Goal: Information Seeking & Learning: Find specific fact

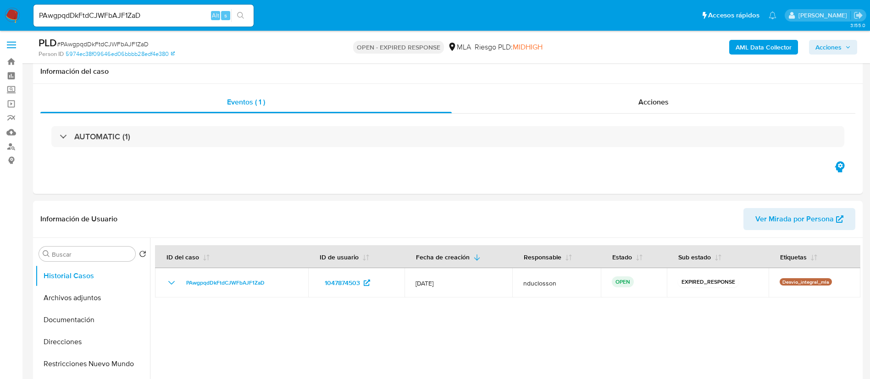
select select "10"
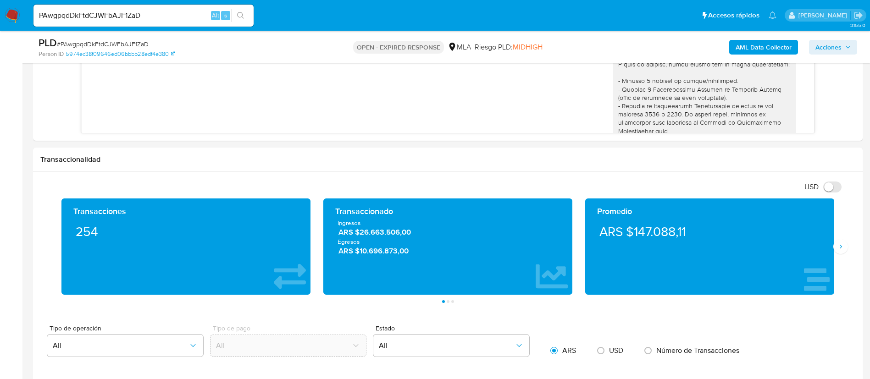
scroll to position [869, 0]
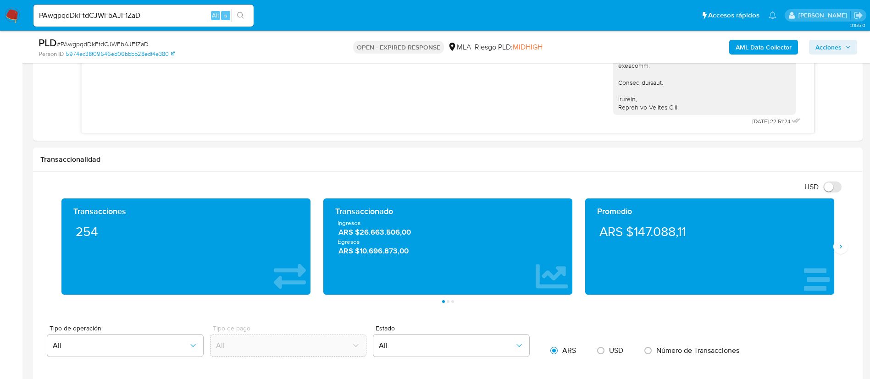
click at [92, 21] on input "PAwgpqdDkFtdCJWFbAJF1ZaD" at bounding box center [143, 16] width 220 height 12
click at [240, 12] on icon "search-icon" at bounding box center [240, 15] width 7 height 7
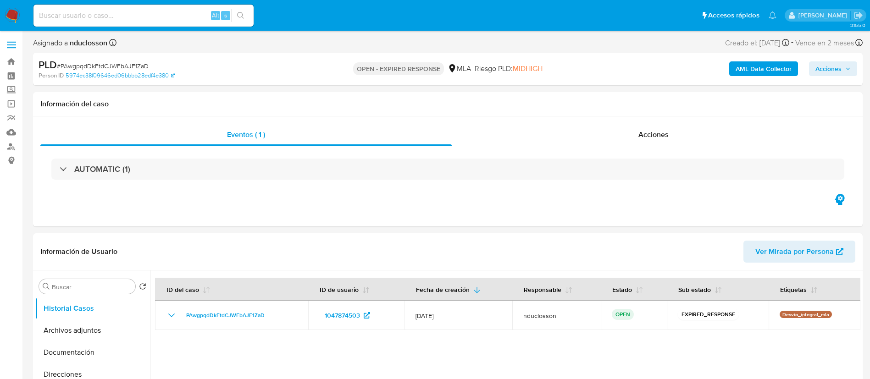
select select "10"
click at [100, 13] on input at bounding box center [143, 16] width 220 height 12
paste input "T6FsX3o2f0a1k7w7VXBpUOm4"
click at [251, 16] on input "T6FsX3o2f0a1k7w7VXBpUOm4" at bounding box center [143, 16] width 220 height 12
type input "T6FsX3o2f0a1k7w7VXBpUOm4"
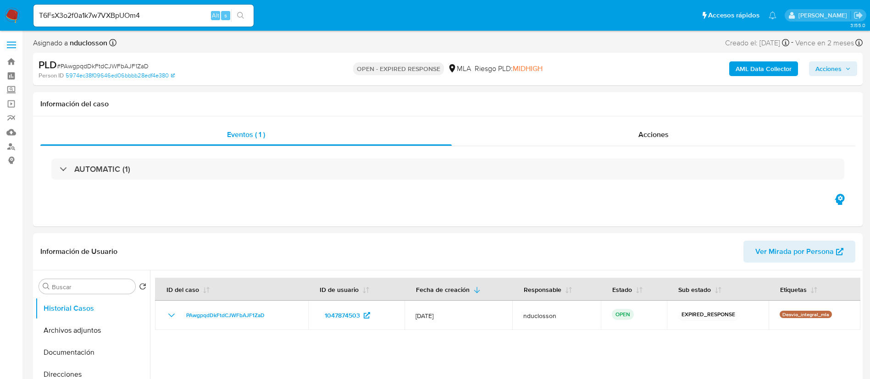
click at [247, 15] on button "search-icon" at bounding box center [240, 15] width 19 height 13
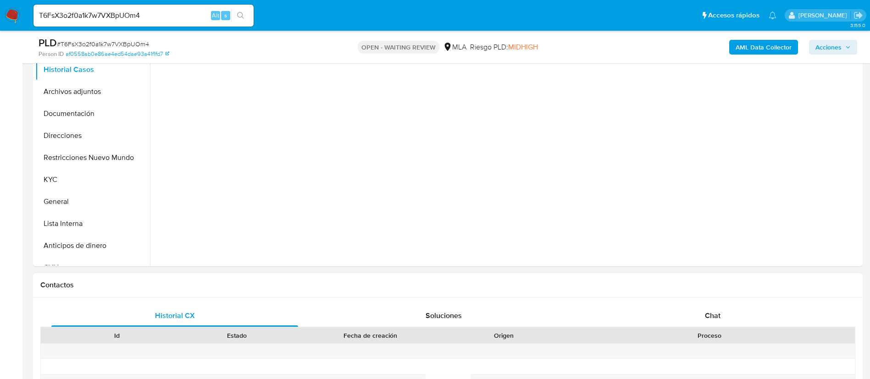
scroll to position [275, 0]
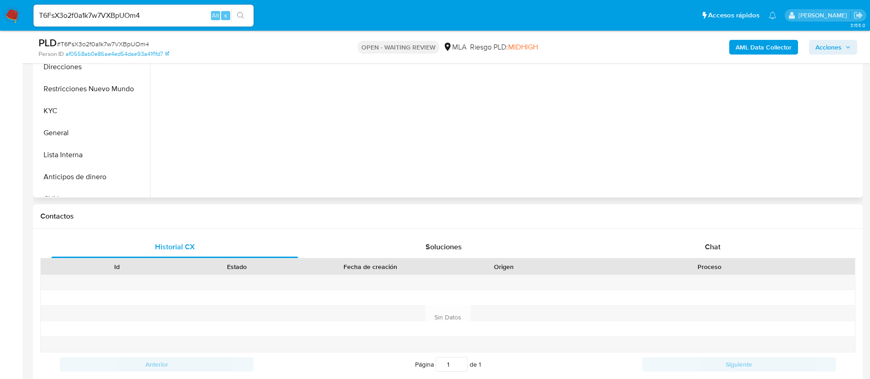
click at [718, 249] on span "Chat" at bounding box center [713, 247] width 16 height 11
select select "10"
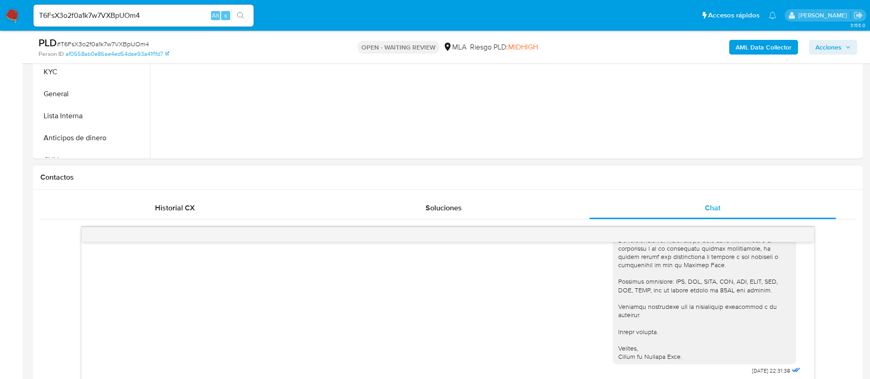
scroll to position [206, 0]
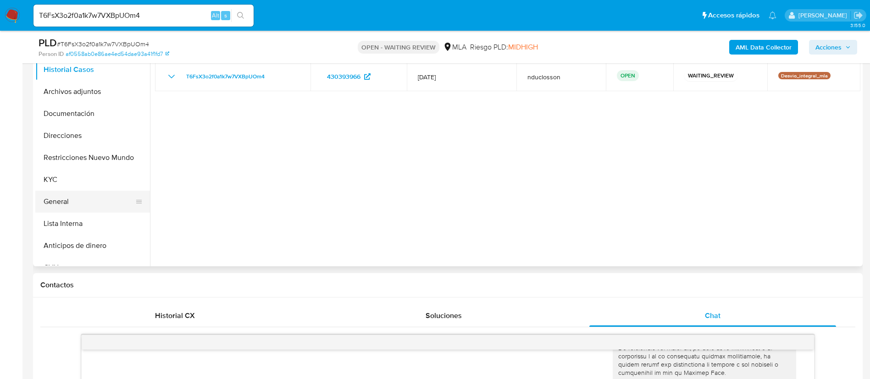
click at [55, 199] on button "General" at bounding box center [88, 202] width 107 height 22
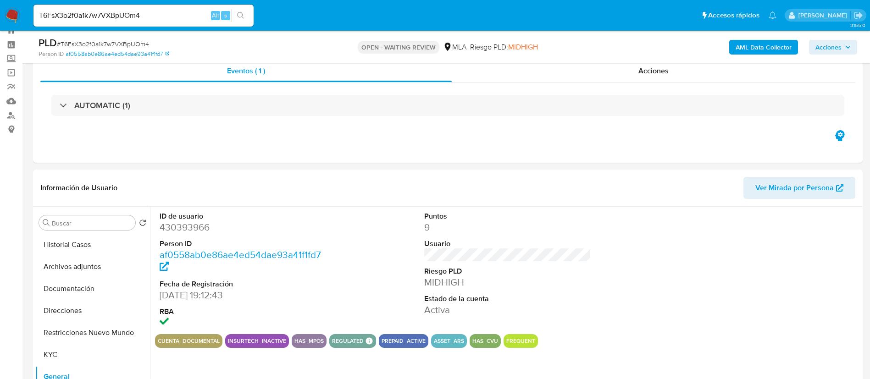
scroll to position [0, 0]
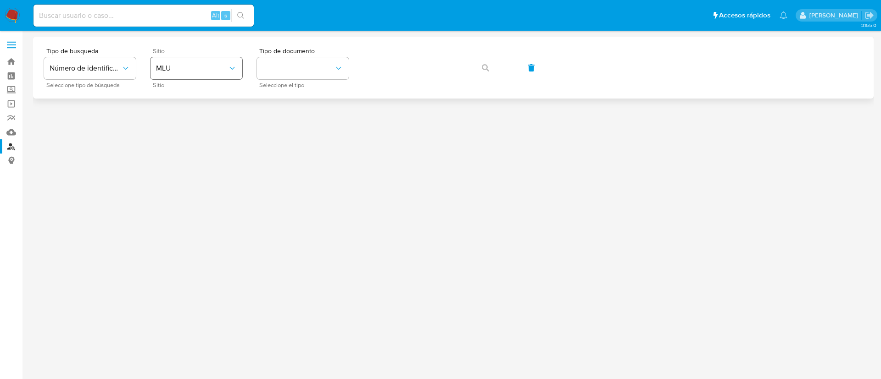
drag, startPoint x: 177, startPoint y: 48, endPoint x: 178, endPoint y: 62, distance: 13.9
click at [178, 55] on div "Sitio MLU Sitio" at bounding box center [196, 68] width 92 height 40
click at [178, 67] on span "MLU" at bounding box center [192, 68] width 72 height 9
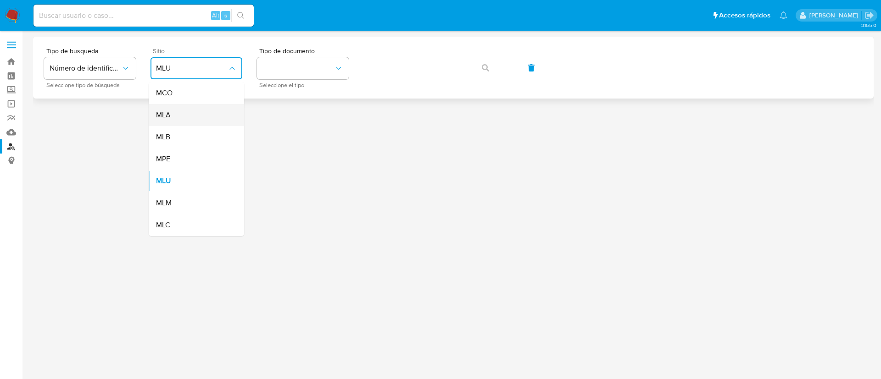
click at [179, 116] on div "MLA" at bounding box center [193, 115] width 75 height 22
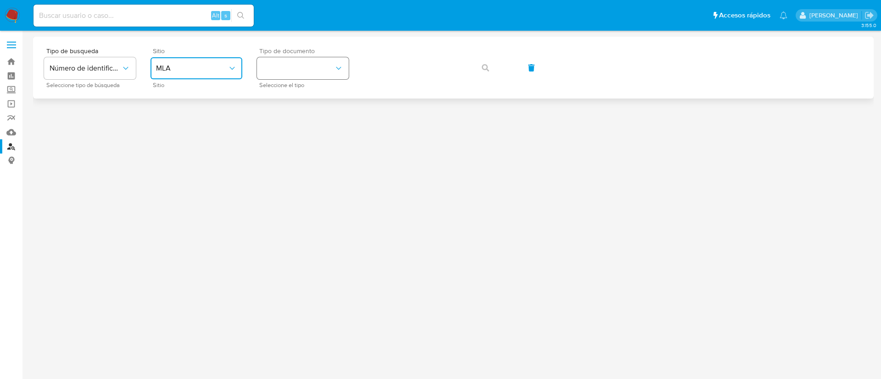
click at [323, 61] on button "identificationType" at bounding box center [303, 68] width 92 height 22
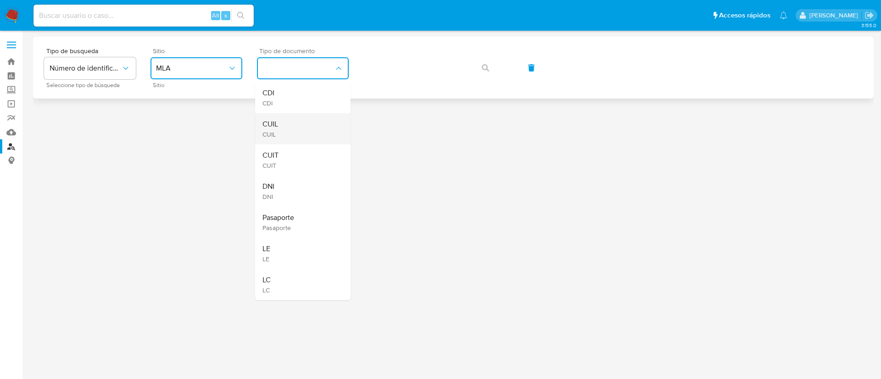
click at [292, 138] on div "CUIL CUIL" at bounding box center [299, 128] width 75 height 31
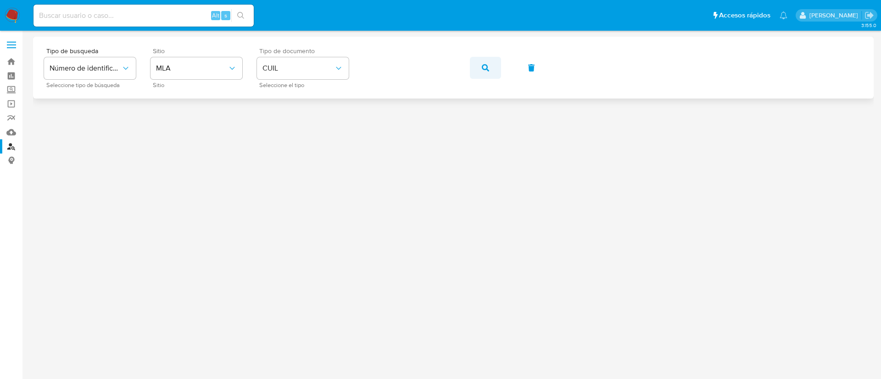
click at [484, 74] on span "button" at bounding box center [485, 68] width 7 height 20
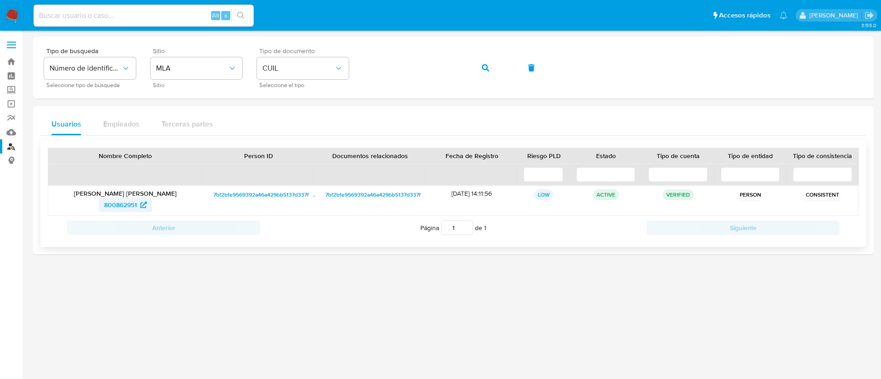
click at [109, 206] on span "800862951" at bounding box center [120, 205] width 33 height 15
click at [485, 71] on span "button" at bounding box center [485, 68] width 7 height 20
click at [116, 211] on span "1999366929" at bounding box center [120, 205] width 35 height 15
click at [495, 70] on button "button" at bounding box center [485, 68] width 31 height 22
click at [115, 201] on span "493194932" at bounding box center [121, 205] width 32 height 15
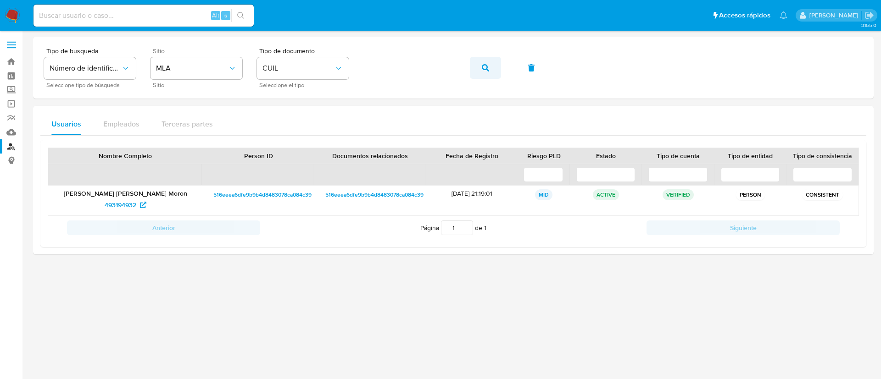
click at [490, 66] on button "button" at bounding box center [485, 68] width 31 height 22
click at [112, 207] on span "420473803" at bounding box center [120, 205] width 33 height 15
click at [496, 65] on button "button" at bounding box center [485, 68] width 31 height 22
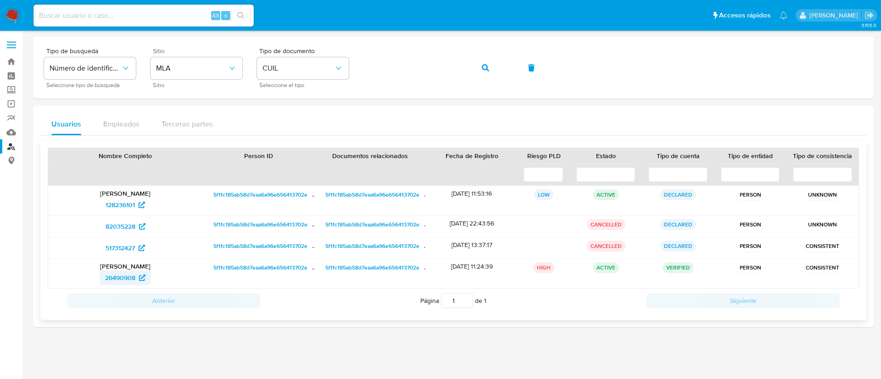
click at [114, 278] on span "26490908" at bounding box center [120, 278] width 30 height 15
click at [481, 68] on button "button" at bounding box center [485, 68] width 31 height 22
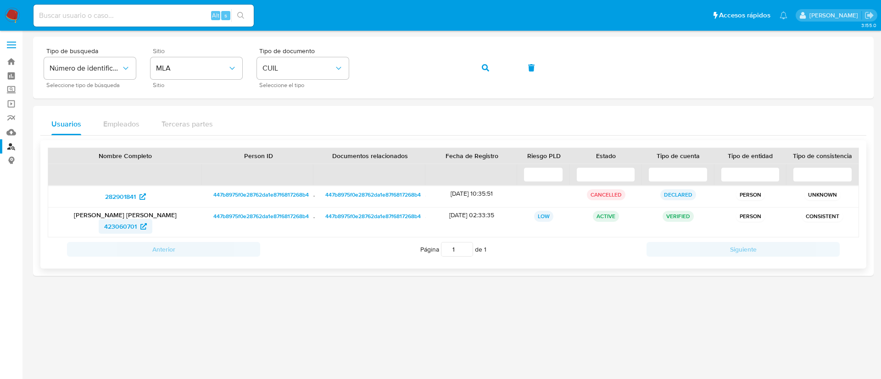
click at [113, 227] on span "423060701" at bounding box center [120, 226] width 33 height 15
click at [483, 69] on icon "button" at bounding box center [485, 67] width 7 height 7
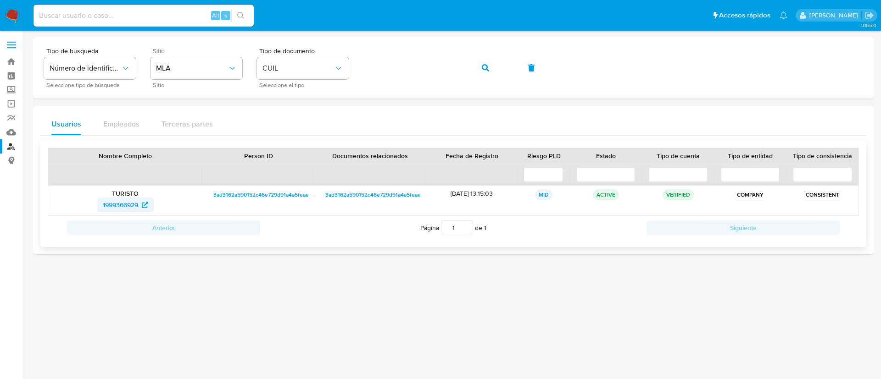
click at [126, 203] on span "1999366929" at bounding box center [120, 205] width 35 height 15
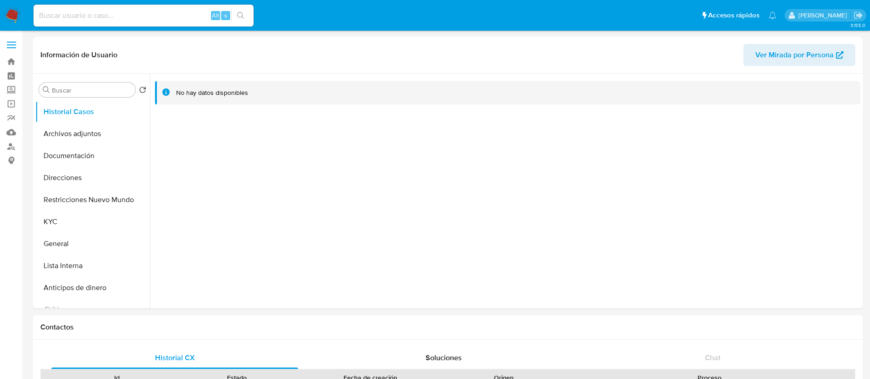
select select "10"
click at [50, 134] on button "Archivos adjuntos" at bounding box center [88, 134] width 107 height 22
select select "10"
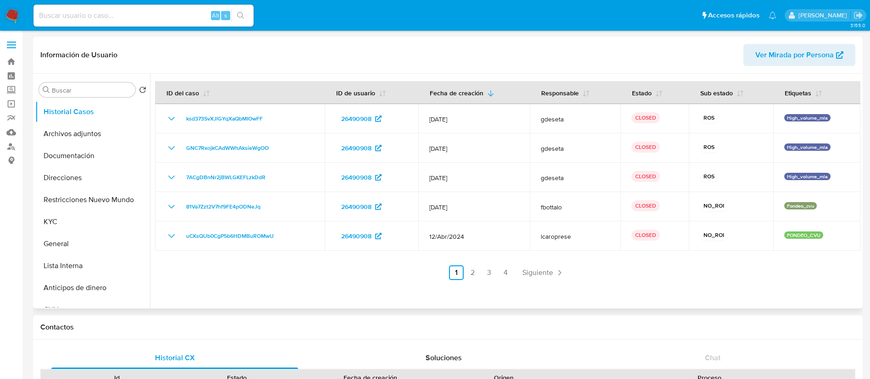
select select "10"
click at [94, 130] on button "Archivos adjuntos" at bounding box center [88, 134] width 107 height 22
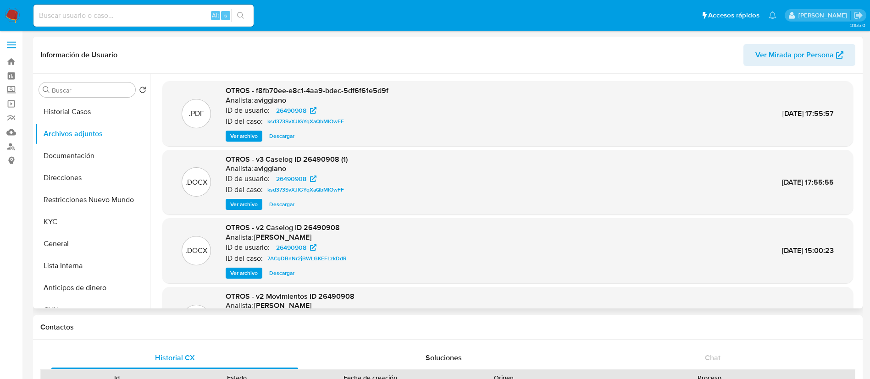
click at [242, 204] on span "Ver archivo" at bounding box center [244, 204] width 28 height 9
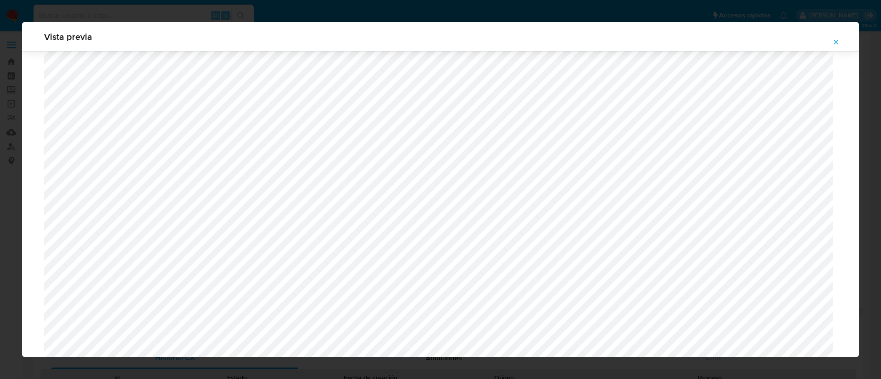
scroll to position [876, 0]
click at [382, 16] on div "Vista previa" at bounding box center [440, 189] width 881 height 379
click at [830, 35] on button "Attachment preview" at bounding box center [836, 42] width 20 height 15
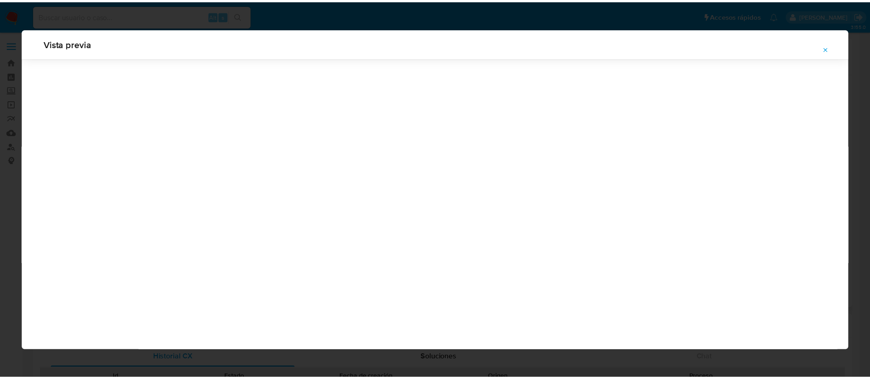
scroll to position [0, 0]
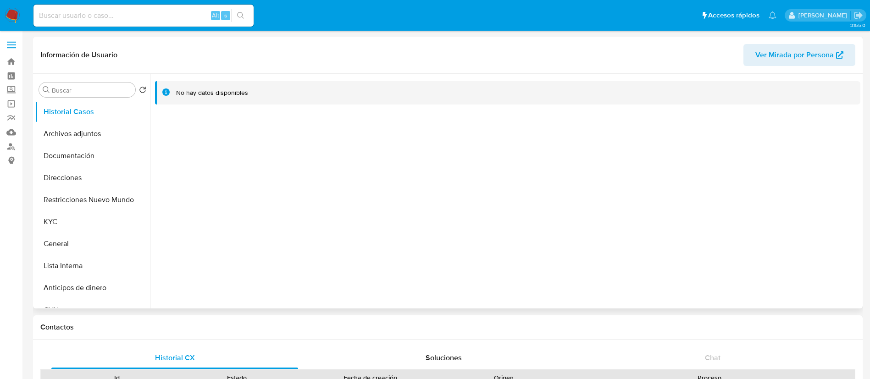
select select "10"
click at [80, 220] on button "KYC" at bounding box center [88, 222] width 107 height 22
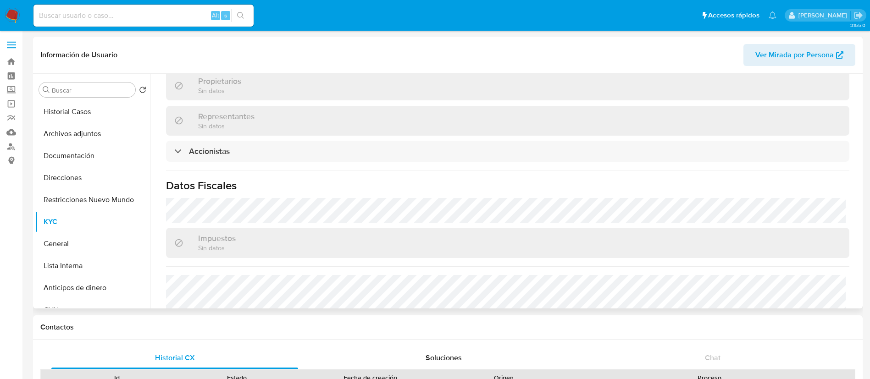
click at [228, 139] on div "Solicitud de challenges Administradores Beneficiarios Sin datos Propietarios Si…" at bounding box center [508, 185] width 684 height 405
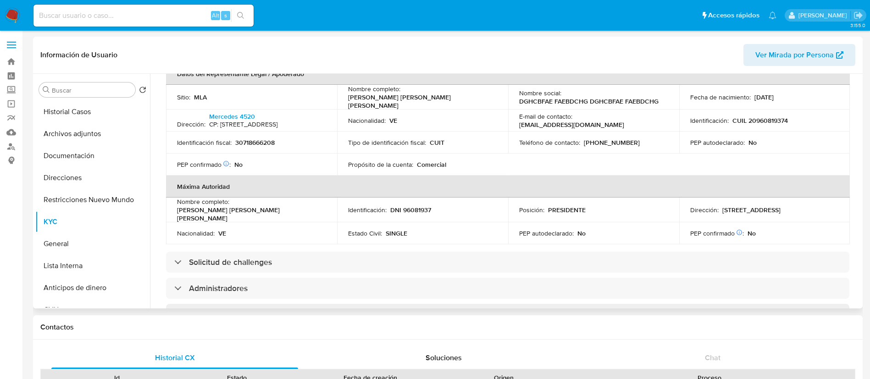
scroll to position [344, 0]
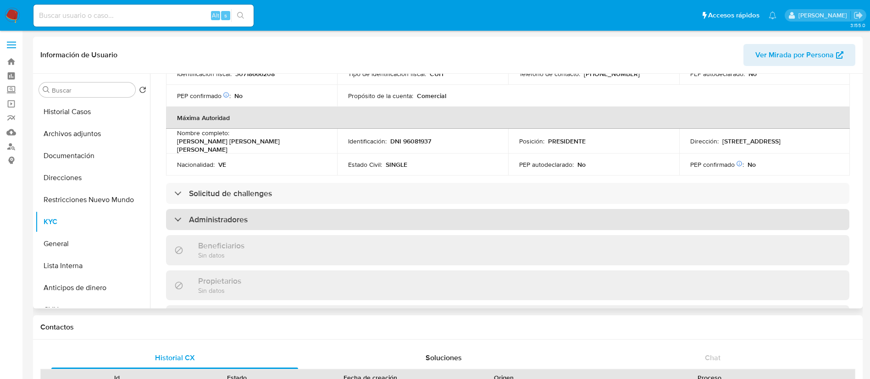
click at [242, 220] on h3 "Administradores" at bounding box center [218, 220] width 59 height 10
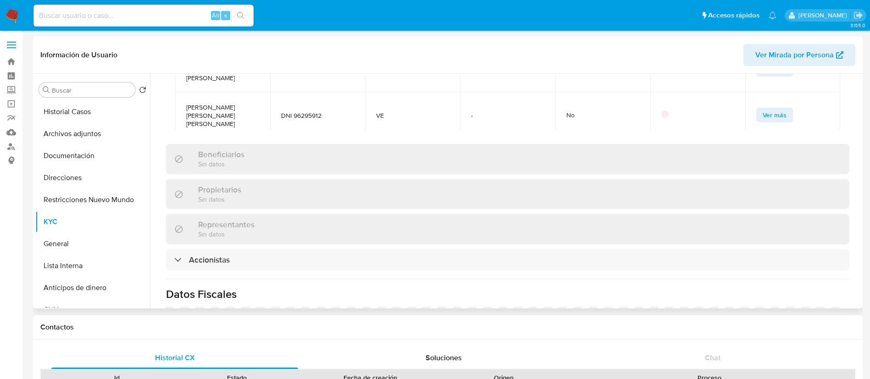
scroll to position [619, 0]
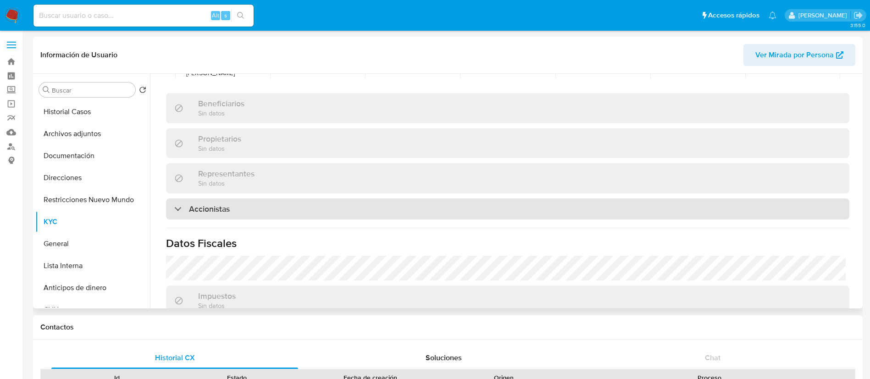
click at [226, 204] on h3 "Accionistas" at bounding box center [209, 209] width 41 height 10
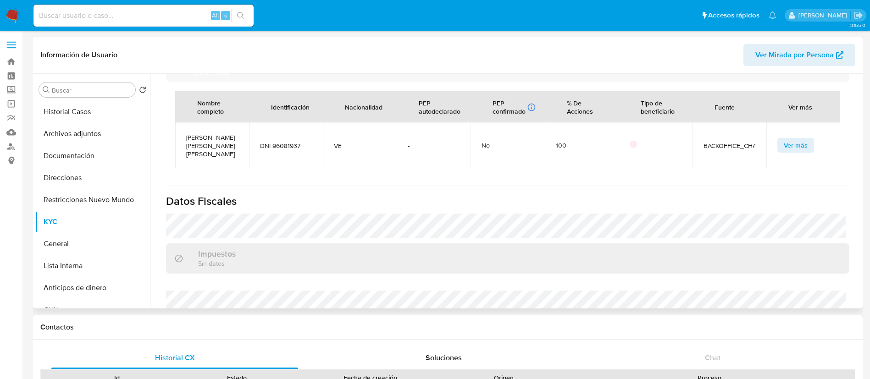
scroll to position [850, 0]
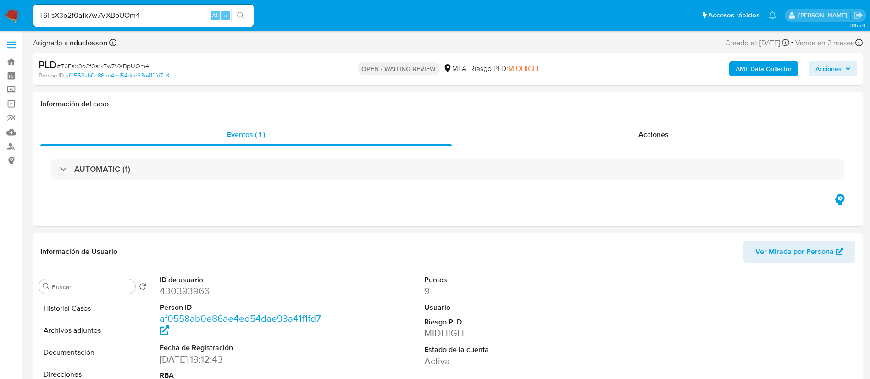
select select "10"
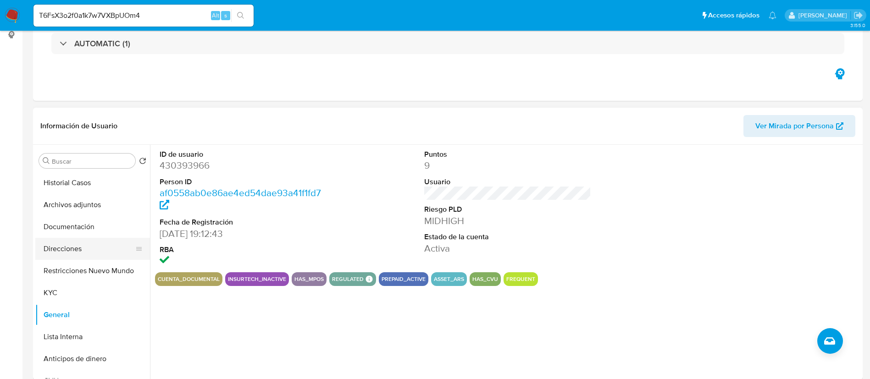
scroll to position [138, 0]
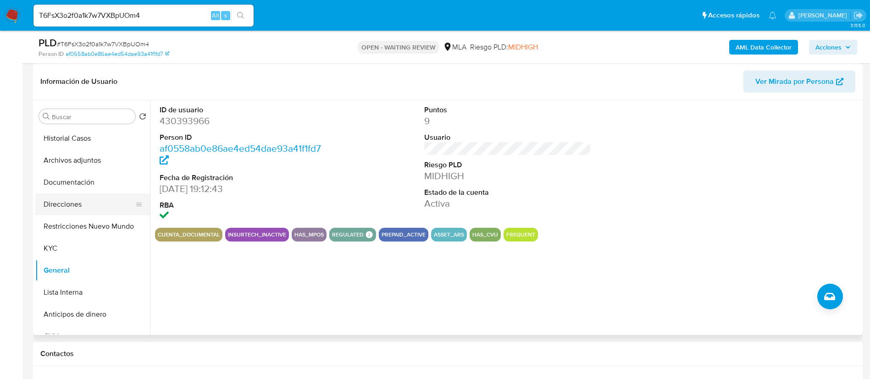
click at [73, 208] on button "Direcciones" at bounding box center [88, 205] width 107 height 22
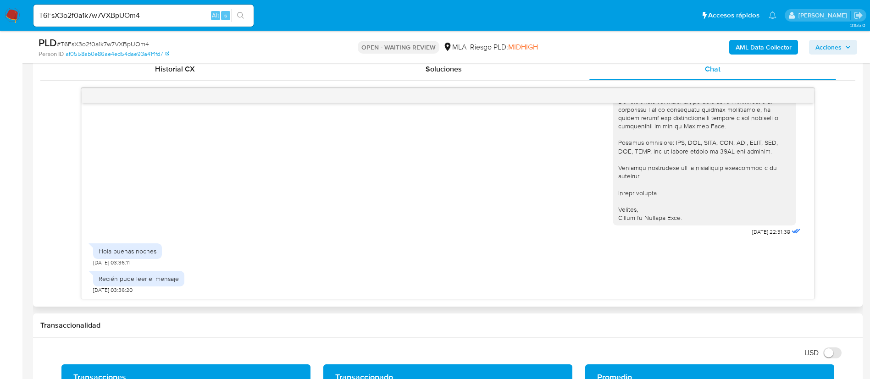
scroll to position [482, 0]
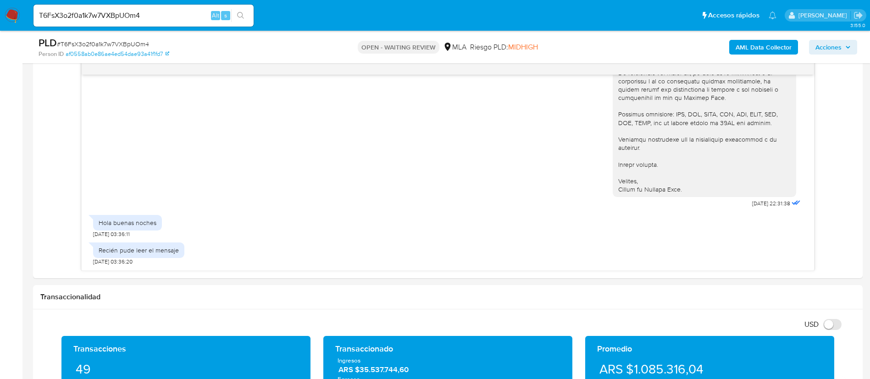
click at [122, 15] on input "T6FsX3o2f0a1k7w7VXBpUOm4" at bounding box center [143, 16] width 220 height 12
paste input "8sVMDxEGVc463vvP9YOxtLZP"
type input "8sVMDxEGVc463vvP9YOxtLZP"
click at [239, 15] on icon "search-icon" at bounding box center [240, 15] width 7 height 7
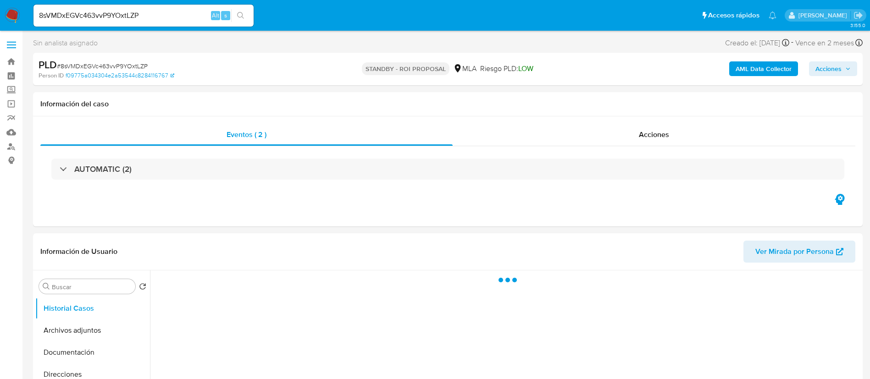
select select "10"
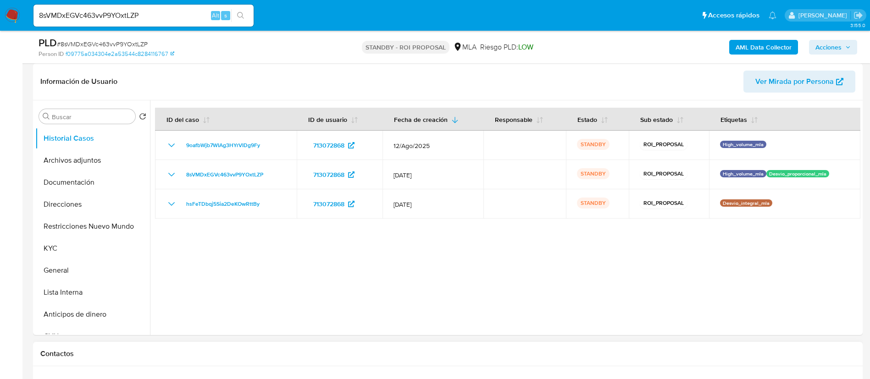
scroll to position [344, 0]
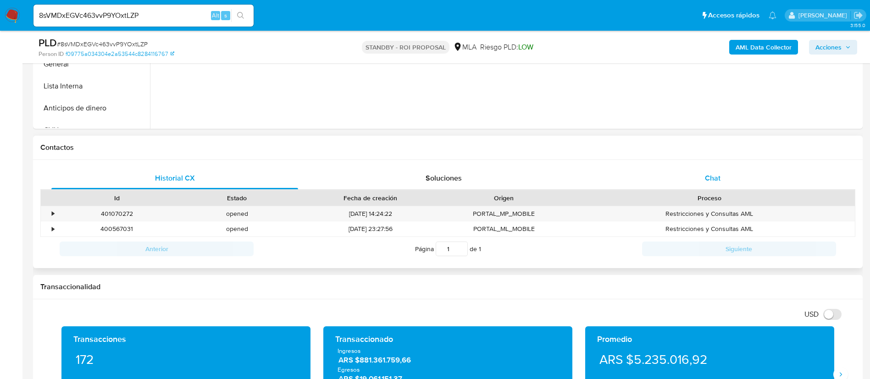
click at [702, 189] on div "Chat" at bounding box center [713, 178] width 247 height 22
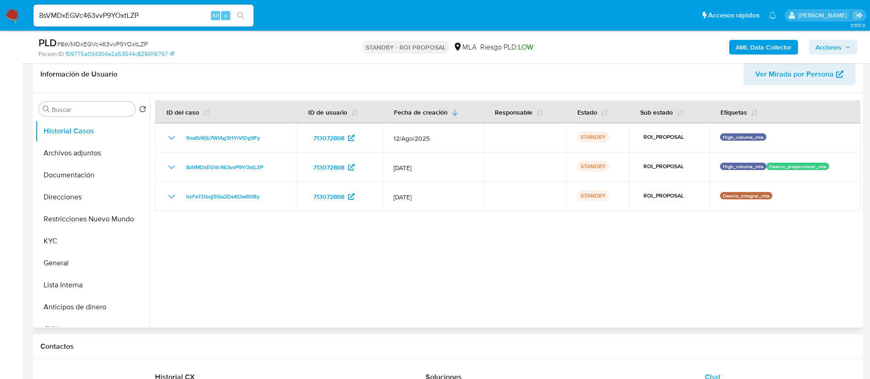
scroll to position [69, 0]
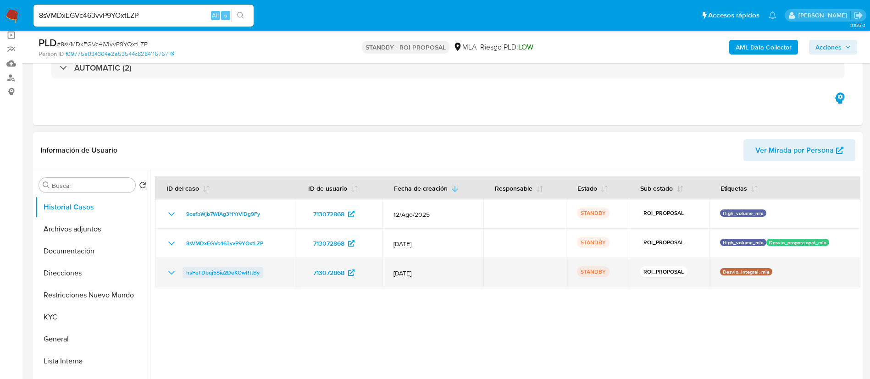
click at [217, 278] on span "hsFeTDbqj5Sia2DeKOwRttBy" at bounding box center [222, 272] width 73 height 11
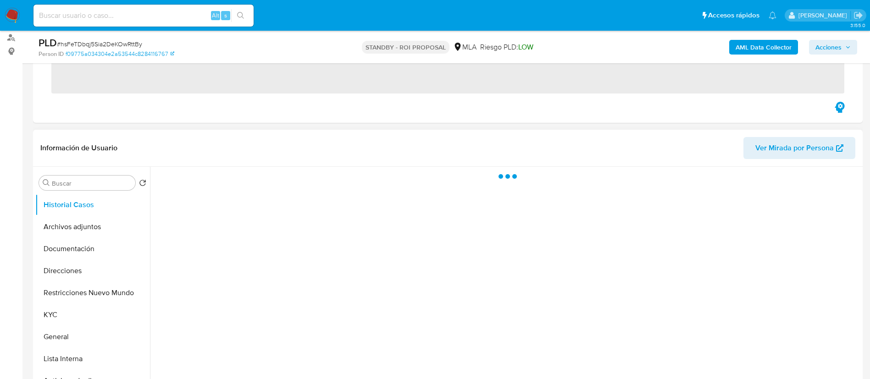
scroll to position [206, 0]
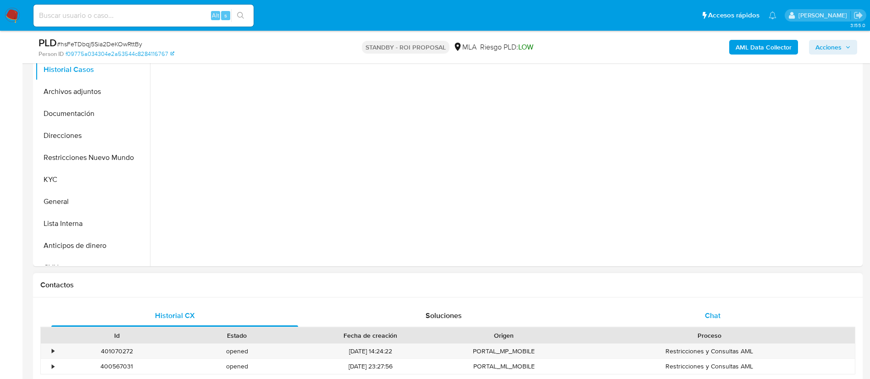
click at [730, 309] on div "Chat" at bounding box center [713, 316] width 247 height 22
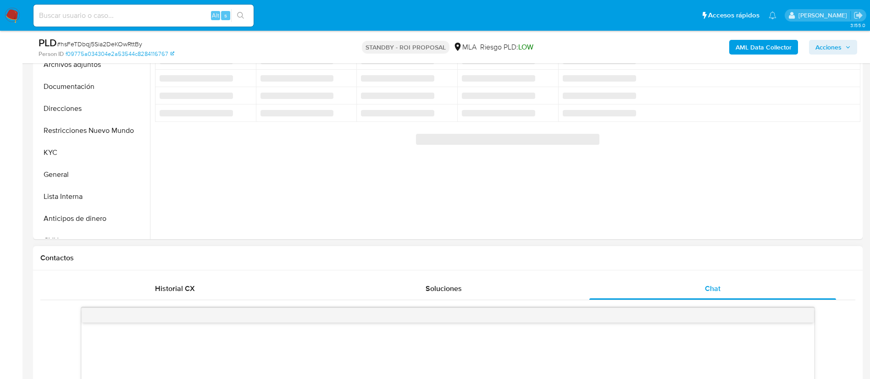
scroll to position [413, 0]
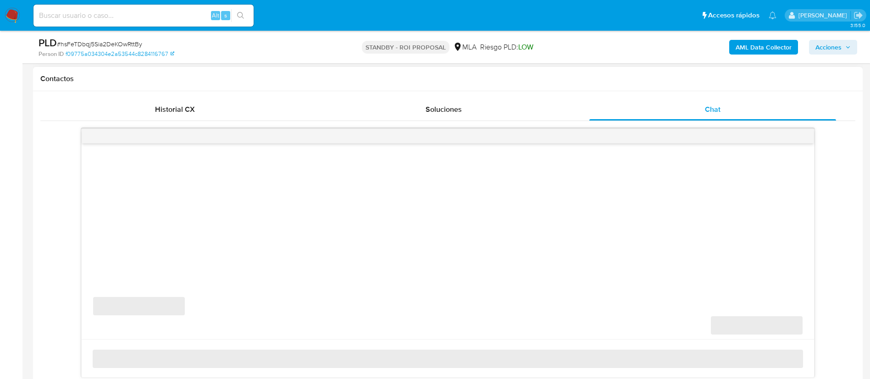
select select "10"
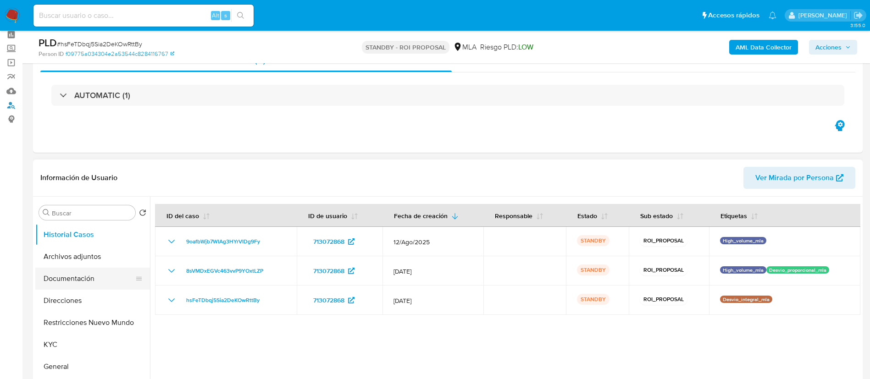
scroll to position [69, 0]
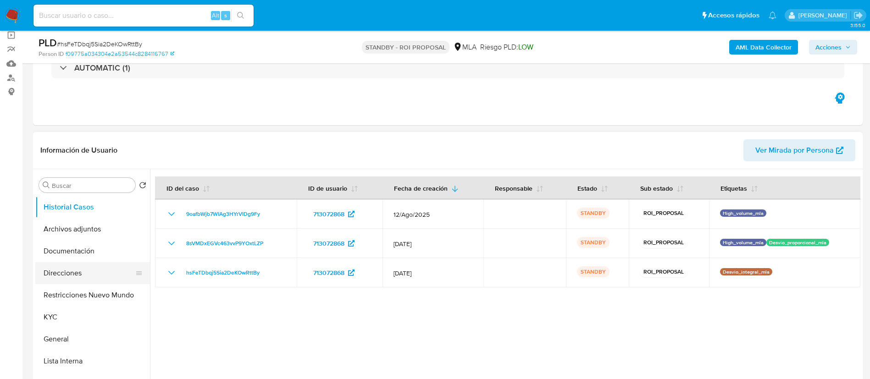
click at [76, 272] on button "Direcciones" at bounding box center [88, 273] width 107 height 22
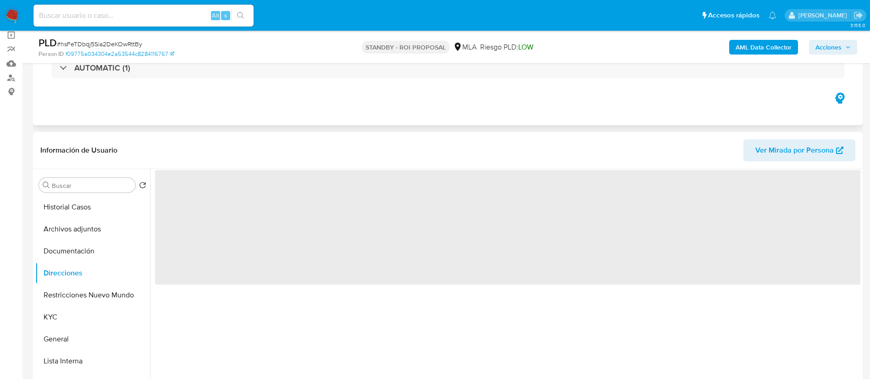
scroll to position [138, 0]
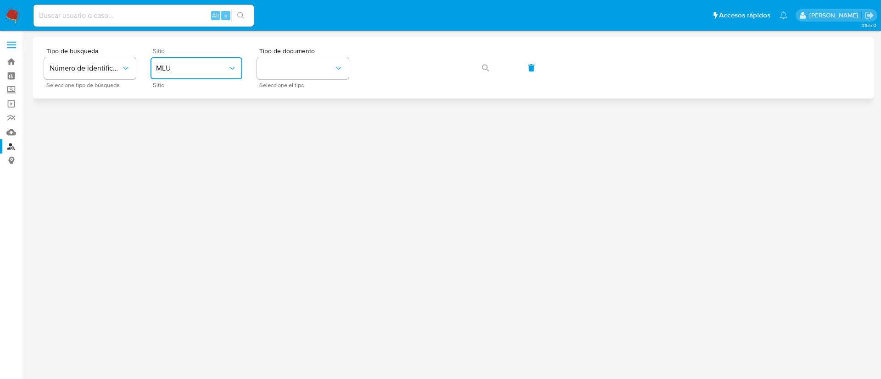
click at [234, 69] on icon "site_id" at bounding box center [232, 68] width 9 height 9
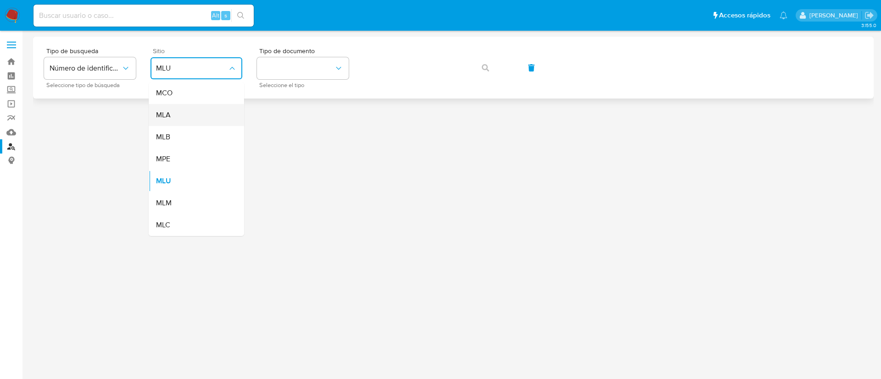
click at [198, 107] on div "MLA" at bounding box center [193, 115] width 75 height 22
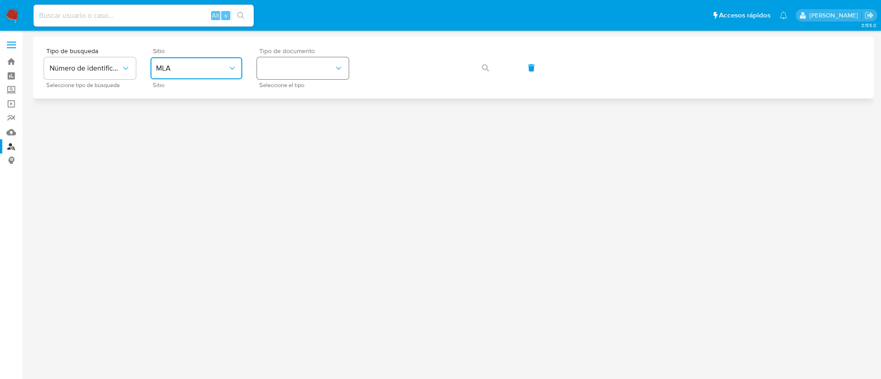
click at [334, 69] on icon "identificationType" at bounding box center [338, 68] width 9 height 9
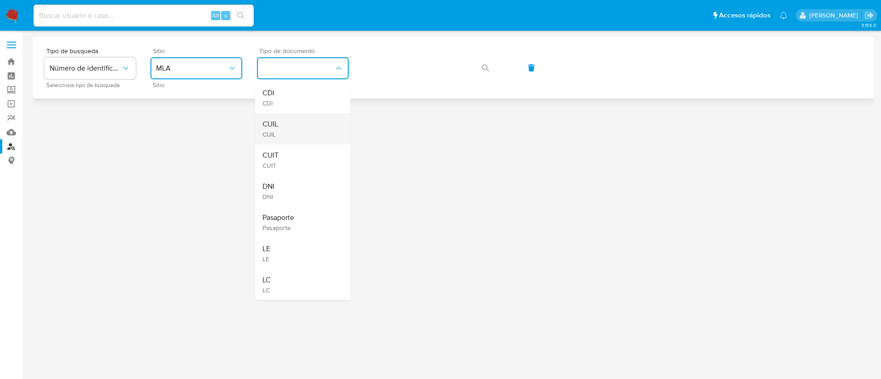
click at [308, 125] on div "CUIL CUIL" at bounding box center [299, 128] width 75 height 31
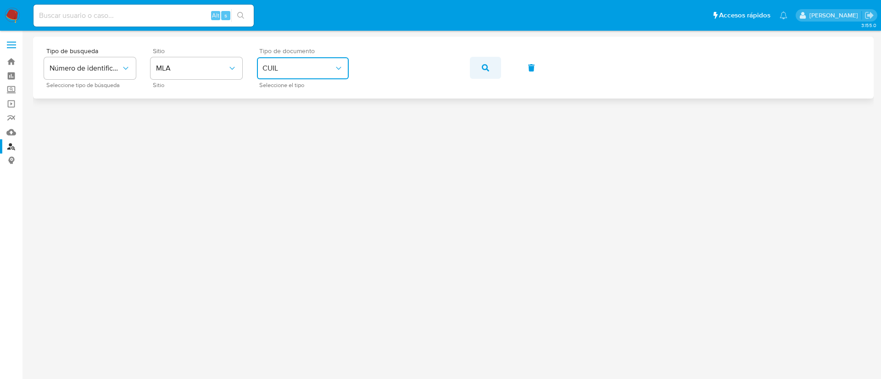
click at [492, 69] on button "button" at bounding box center [485, 68] width 31 height 22
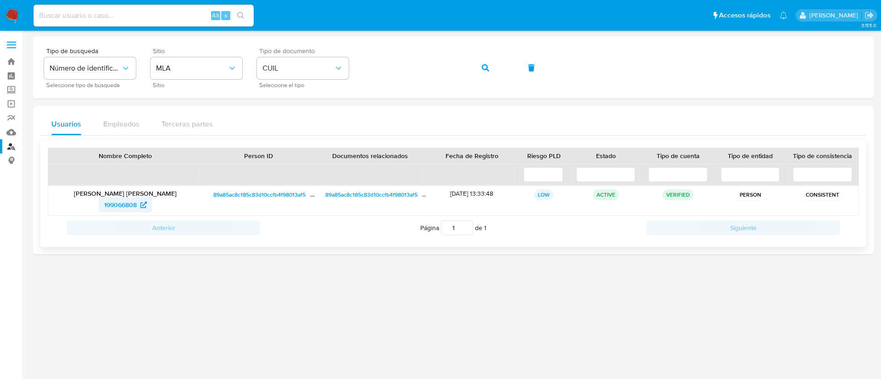
click at [124, 201] on span "199066808" at bounding box center [120, 205] width 33 height 15
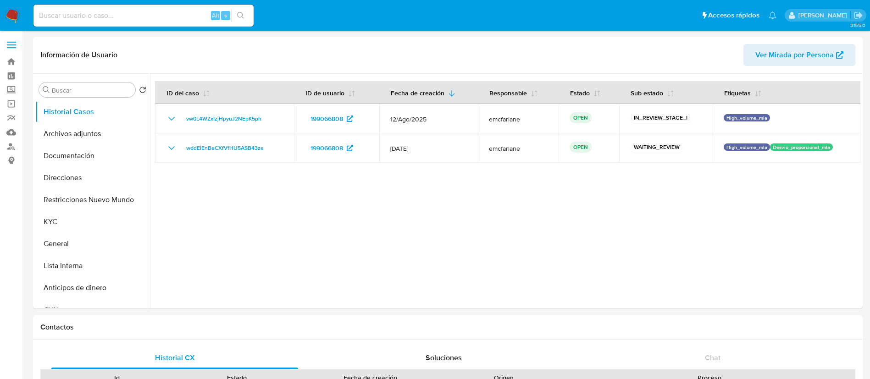
select select "10"
click at [65, 175] on button "Direcciones" at bounding box center [88, 178] width 107 height 22
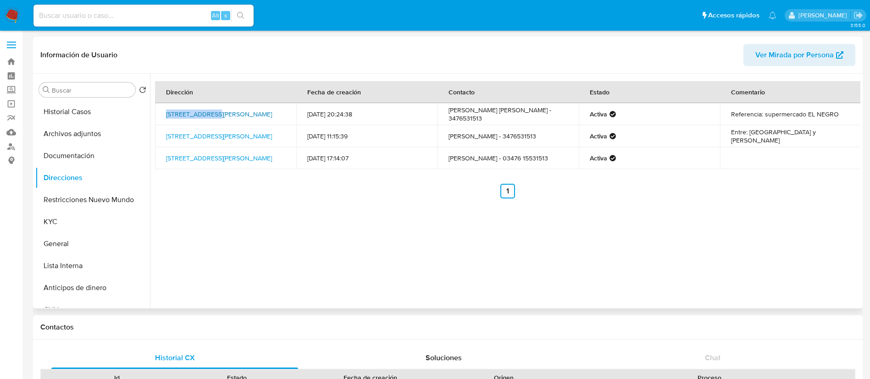
drag, startPoint x: 163, startPoint y: 110, endPoint x: 209, endPoint y: 113, distance: 45.6
click at [209, 113] on td "[STREET_ADDRESS][PERSON_NAME]" at bounding box center [225, 114] width 141 height 22
click at [161, 107] on td "[STREET_ADDRESS][PERSON_NAME]" at bounding box center [225, 114] width 141 height 22
drag, startPoint x: 160, startPoint y: 107, endPoint x: 272, endPoint y: 109, distance: 112.0
click at [272, 109] on td "[STREET_ADDRESS][PERSON_NAME]" at bounding box center [225, 114] width 141 height 22
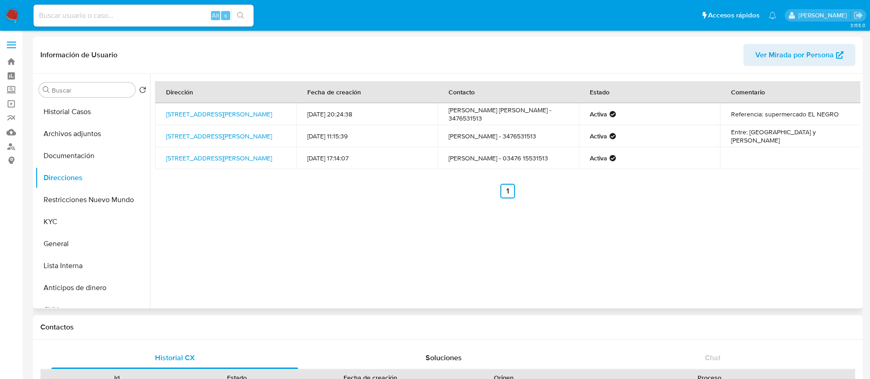
copy link "[STREET_ADDRESS][PERSON_NAME]"
